Goal: Check status: Check status

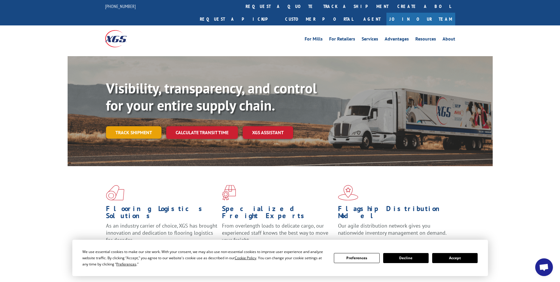
click at [132, 126] on link "Track shipment" at bounding box center [134, 132] width 56 height 12
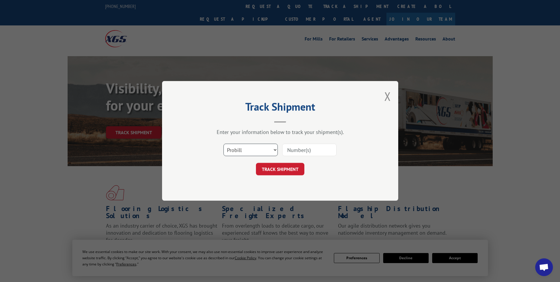
click at [242, 146] on select "Select category... Probill BOL PO" at bounding box center [251, 150] width 54 height 12
select select "po"
click at [224, 144] on select "Select category... Probill BOL PO" at bounding box center [251, 150] width 54 height 12
click at [287, 148] on input at bounding box center [309, 150] width 54 height 12
type input "25074.34"
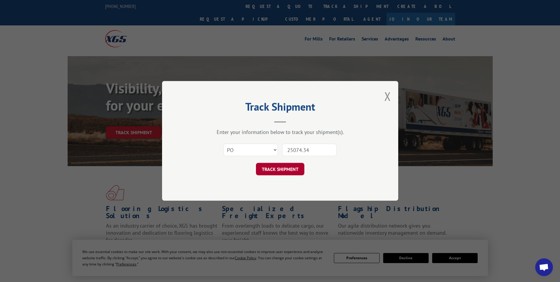
click at [286, 171] on button "TRACK SHIPMENT" at bounding box center [280, 169] width 48 height 12
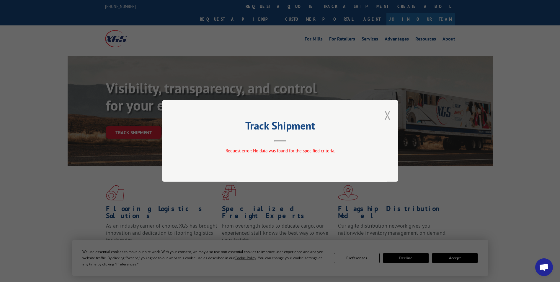
click at [390, 115] on button "Close modal" at bounding box center [388, 115] width 6 height 16
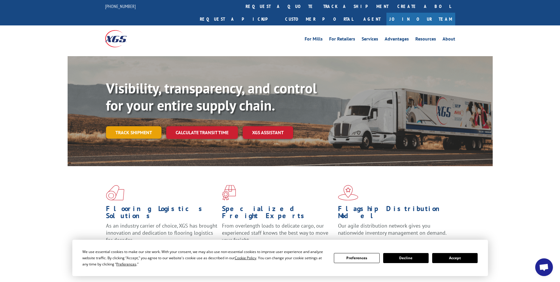
click at [137, 126] on link "Track shipment" at bounding box center [134, 132] width 56 height 12
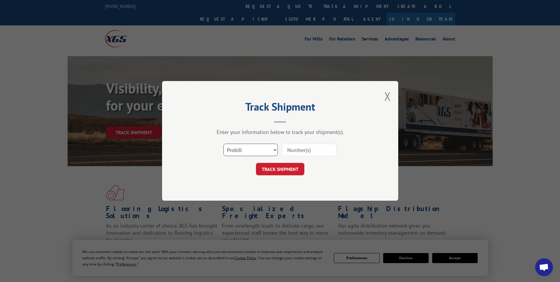
click at [255, 149] on select "Select category... Probill BOL PO" at bounding box center [251, 150] width 54 height 12
click at [224, 144] on select "Select category... Probill BOL PO" at bounding box center [251, 150] width 54 height 12
click at [254, 145] on select "Select category... Probill BOL PO" at bounding box center [251, 150] width 54 height 12
select select "bol"
click at [224, 144] on select "Select category... Probill BOL PO" at bounding box center [251, 150] width 54 height 12
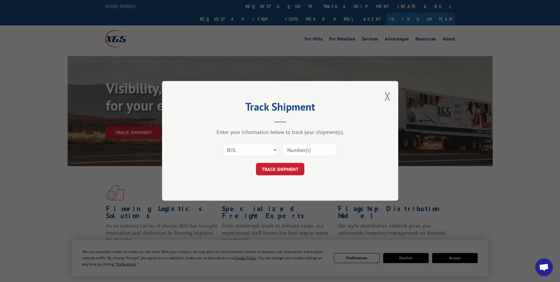
click at [300, 148] on input at bounding box center [309, 150] width 54 height 12
type input "1293281"
click at [297, 172] on button "TRACK SHIPMENT" at bounding box center [280, 169] width 48 height 12
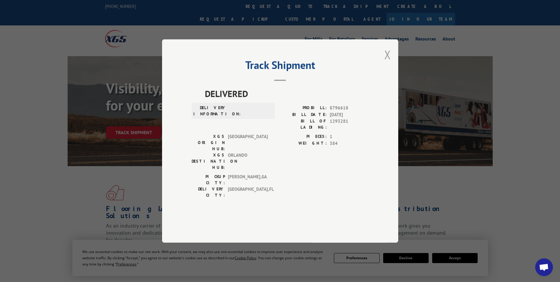
click at [388, 62] on button "Close modal" at bounding box center [388, 55] width 6 height 16
